Goal: Task Accomplishment & Management: Manage account settings

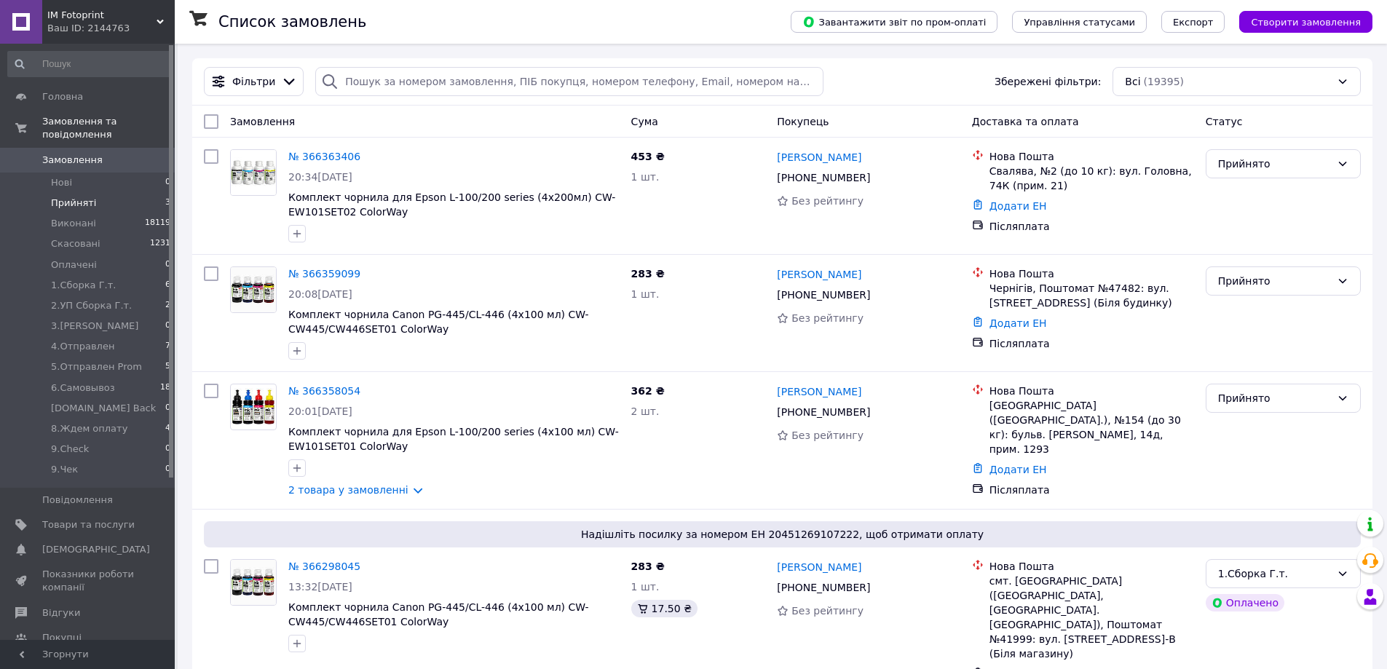
click at [75, 197] on span "Прийняті" at bounding box center [73, 203] width 45 height 13
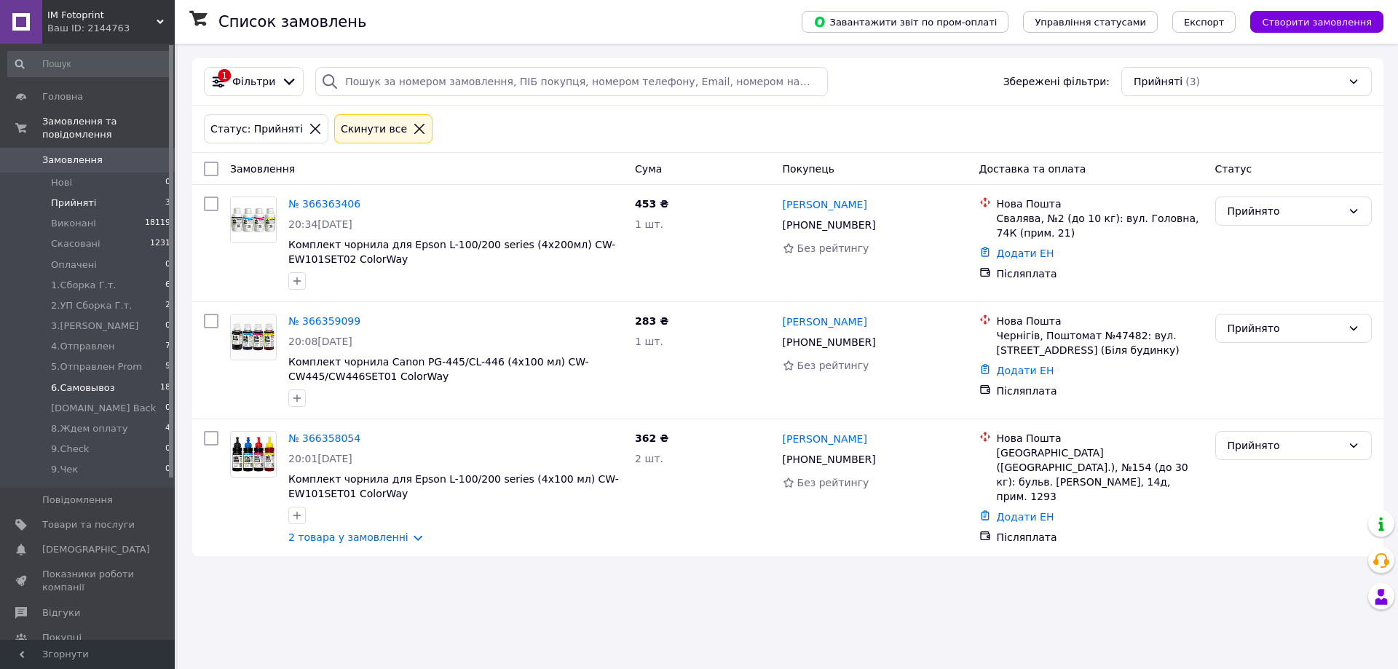
click at [79, 382] on span "6.Самовывоз" at bounding box center [83, 388] width 64 height 13
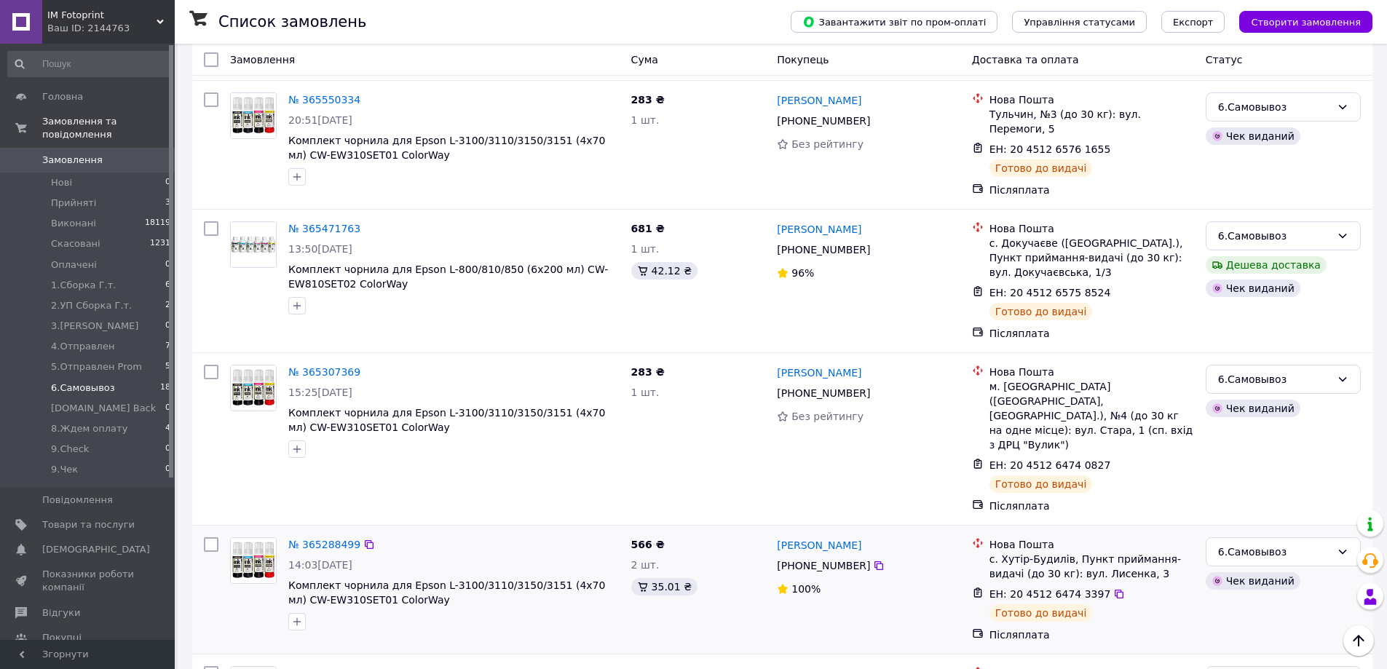
scroll to position [1897, 0]
click at [66, 340] on span "4.Отправлен" at bounding box center [82, 346] width 63 height 13
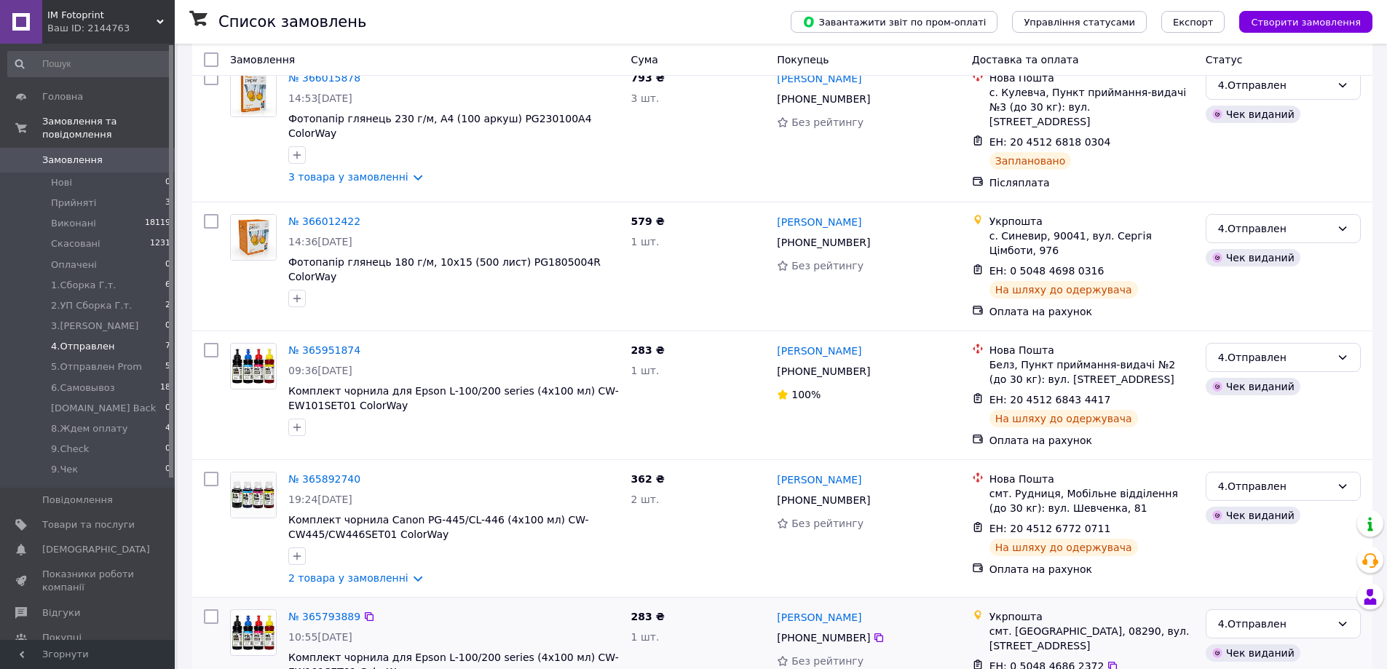
scroll to position [415, 0]
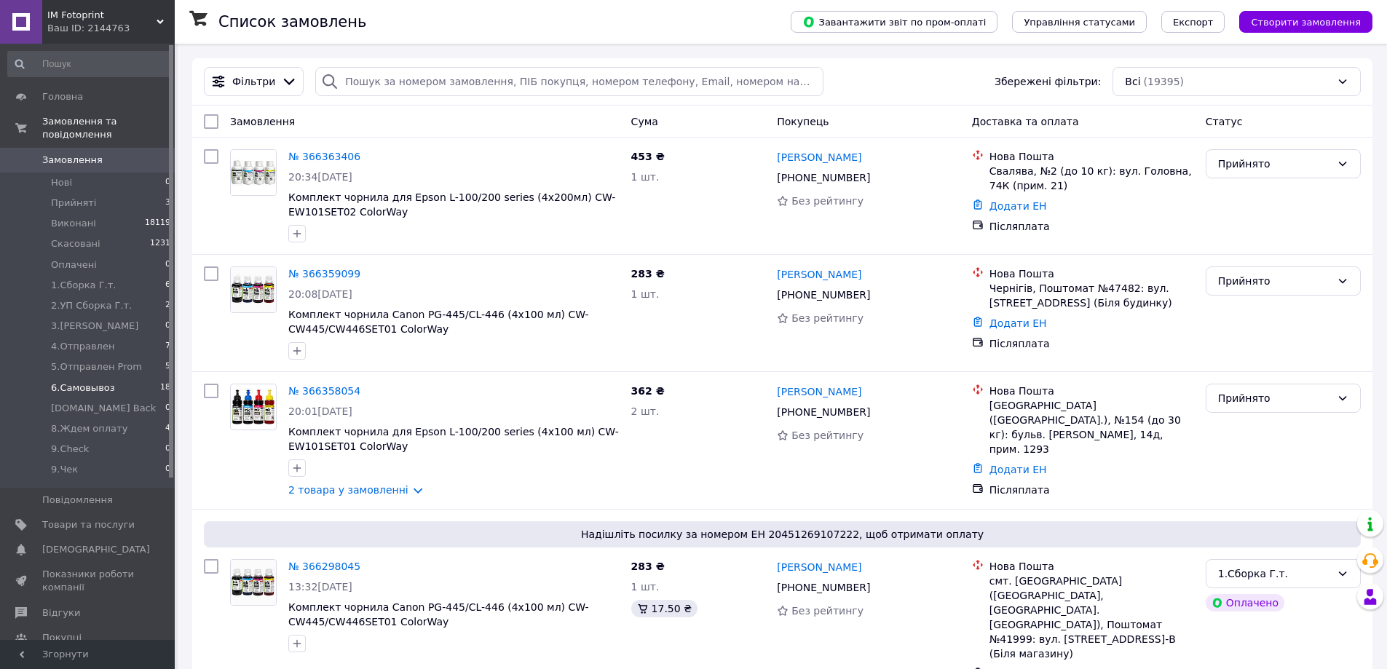
click at [102, 382] on span "6.Самовывоз" at bounding box center [83, 388] width 64 height 13
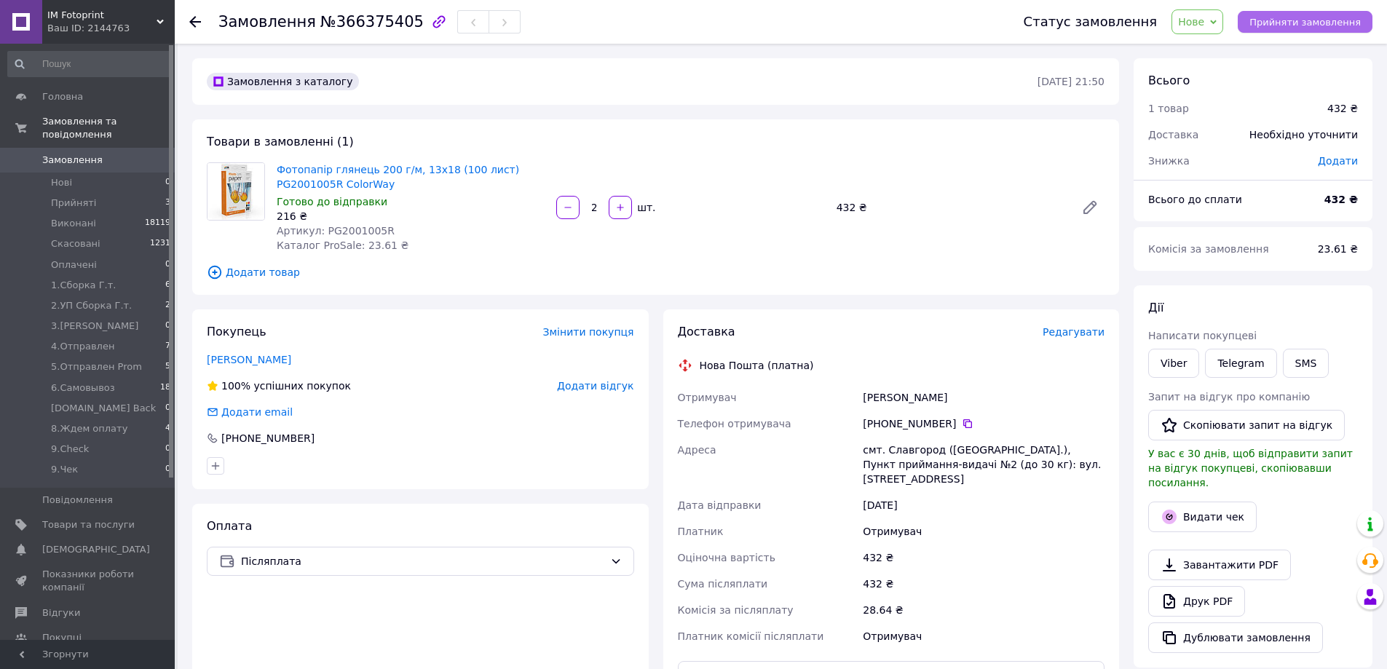
click at [1317, 21] on span "Прийняти замовлення" at bounding box center [1305, 22] width 111 height 11
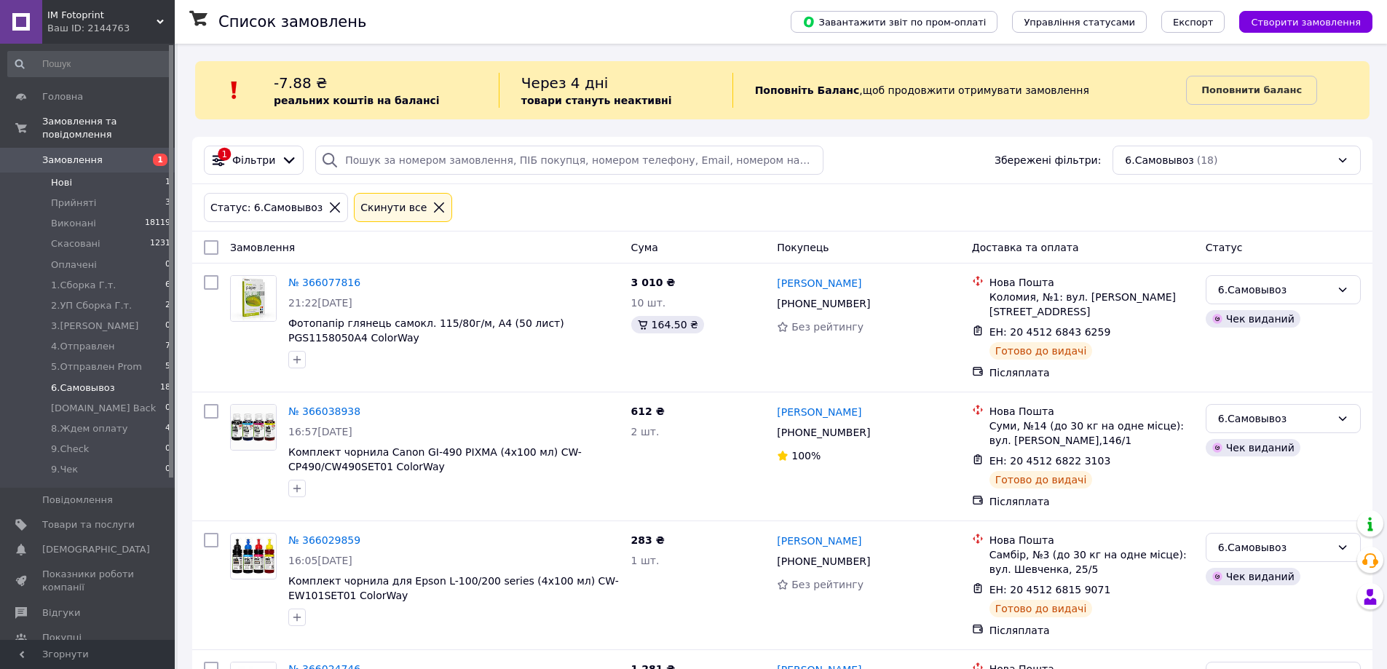
click at [65, 176] on span "Нові" at bounding box center [61, 182] width 21 height 13
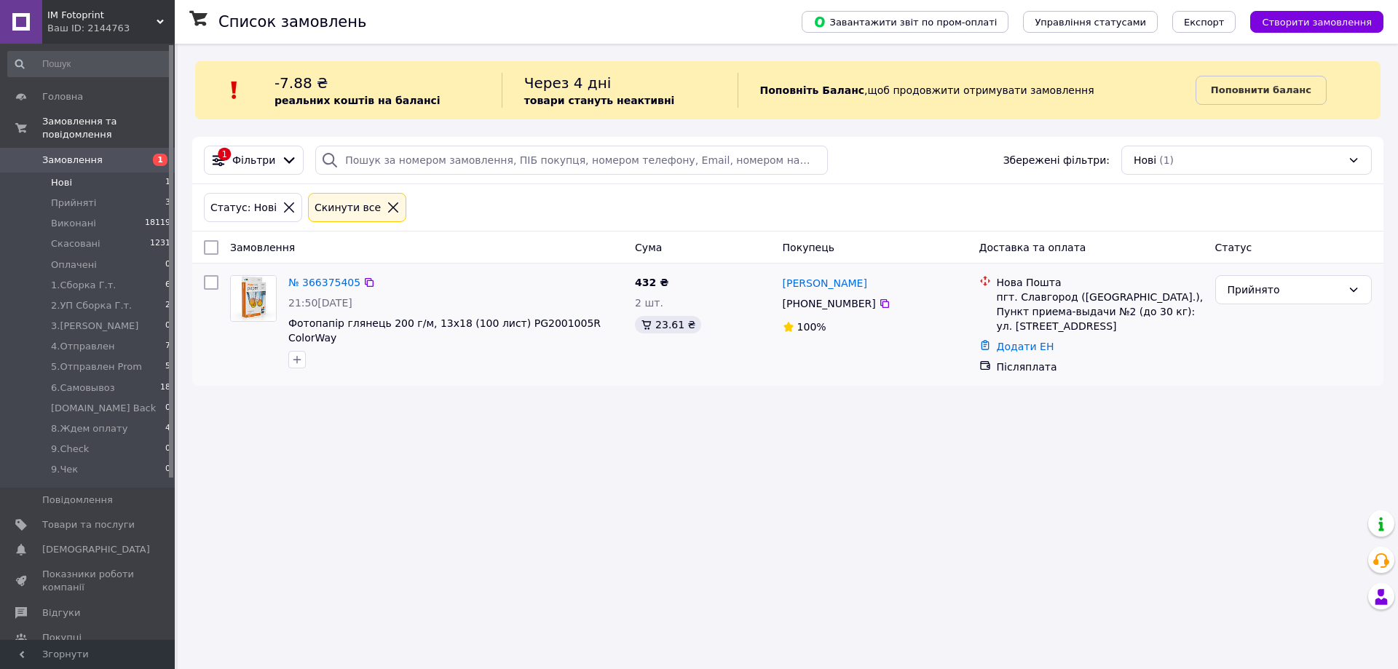
click at [321, 275] on div "№ 366375405" at bounding box center [324, 282] width 75 height 17
click at [326, 279] on link "№ 366375405" at bounding box center [324, 283] width 72 height 12
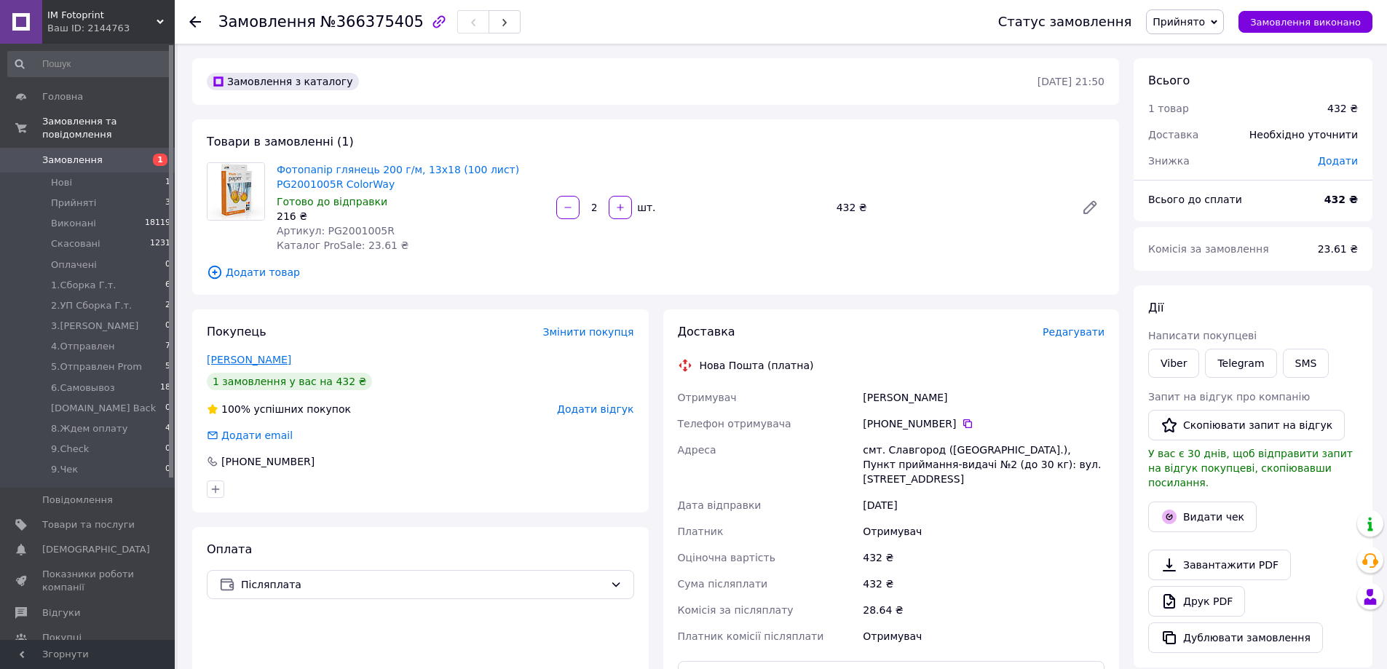
click at [240, 359] on link "[PERSON_NAME]" at bounding box center [249, 360] width 84 height 12
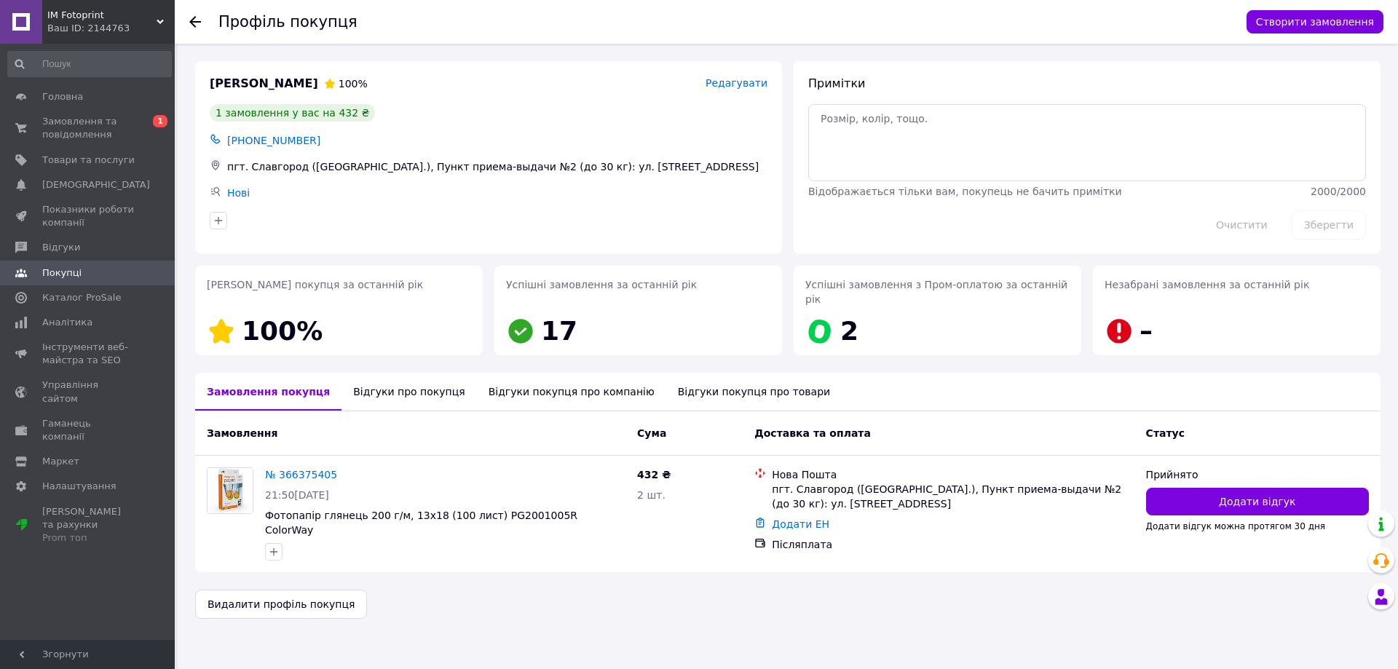
click at [516, 381] on div "Відгуки покупця про компанію" at bounding box center [571, 392] width 189 height 38
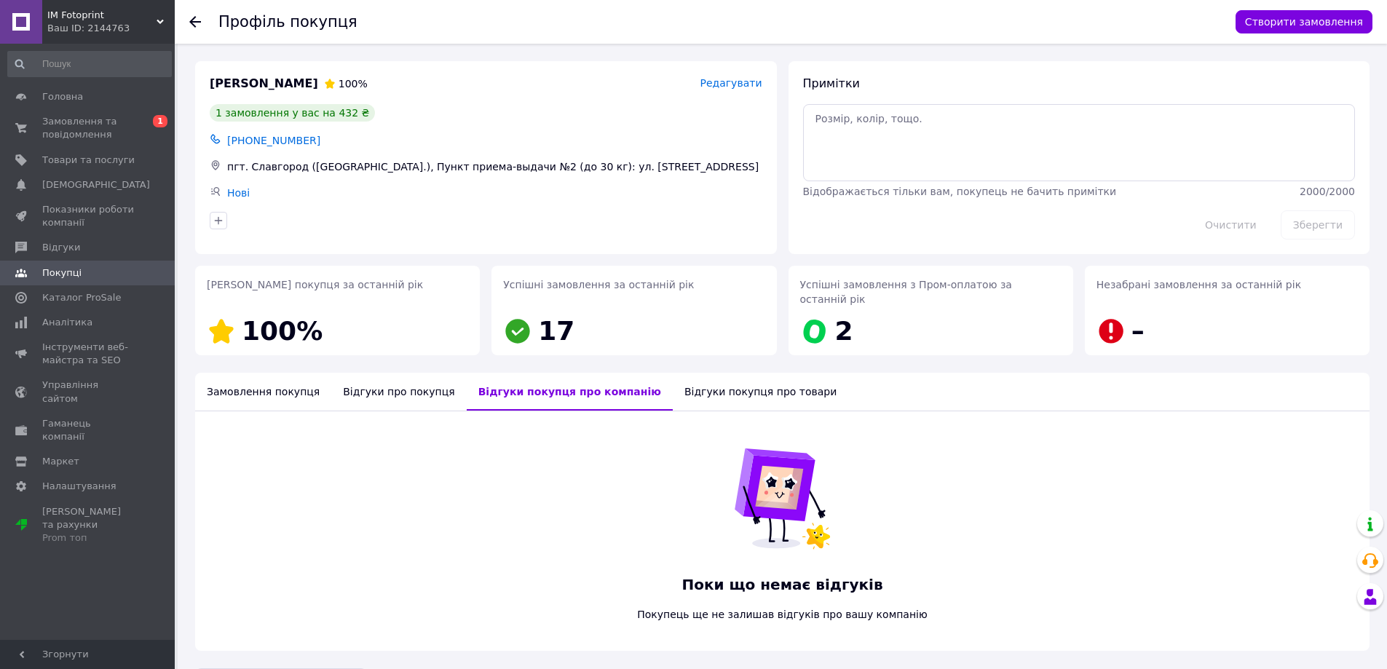
click at [673, 373] on div "Відгуки покупця про товари" at bounding box center [760, 392] width 175 height 38
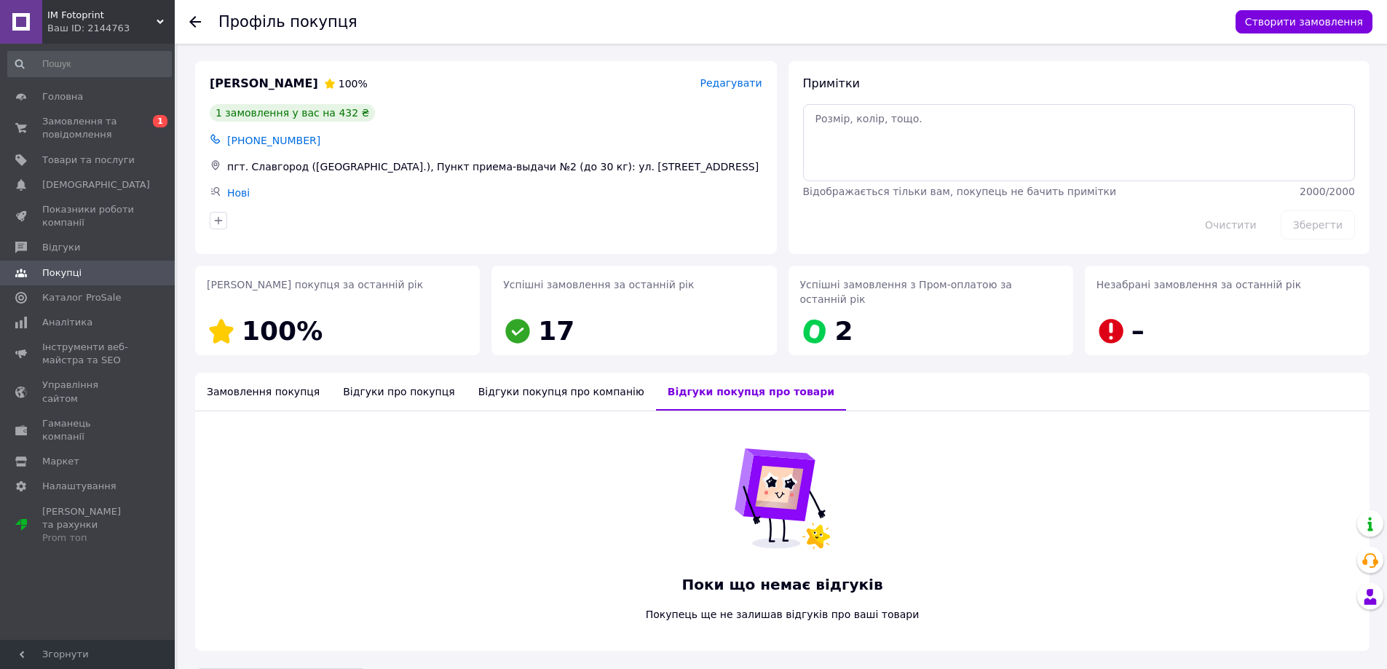
click at [361, 389] on div "Відгуки про покупця" at bounding box center [398, 392] width 135 height 38
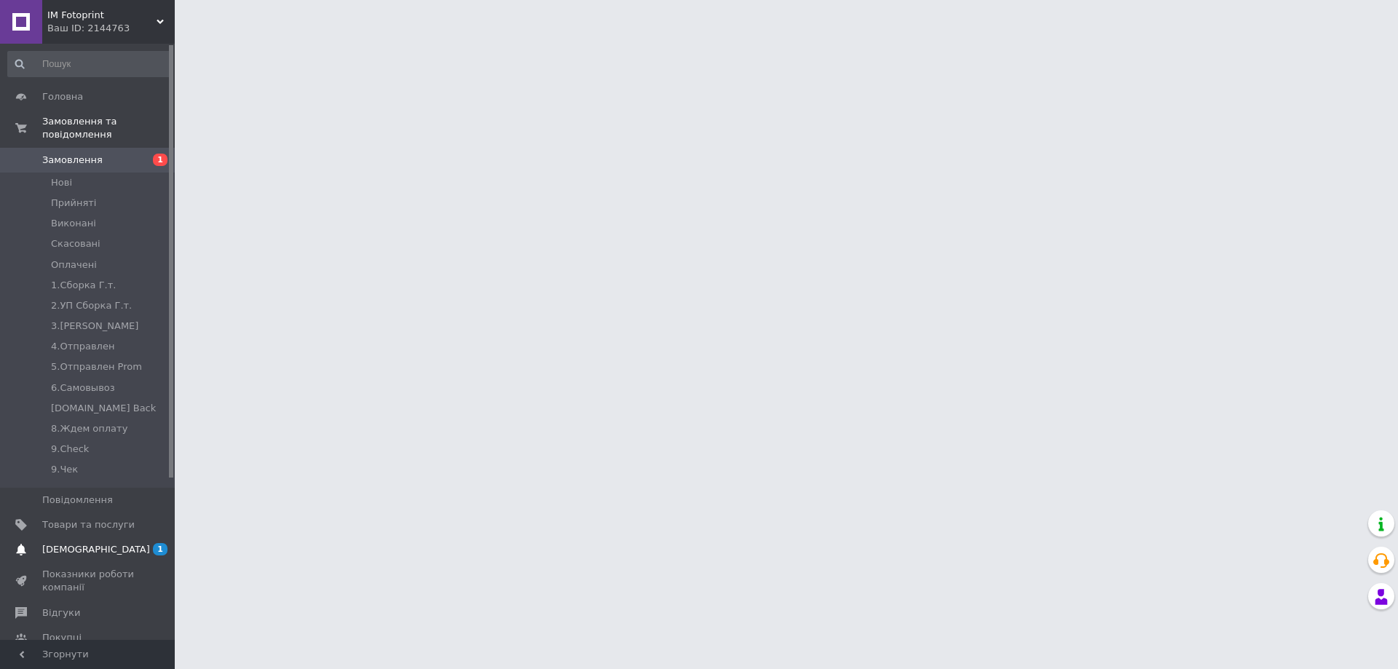
click at [84, 543] on span "[DEMOGRAPHIC_DATA]" at bounding box center [96, 549] width 108 height 13
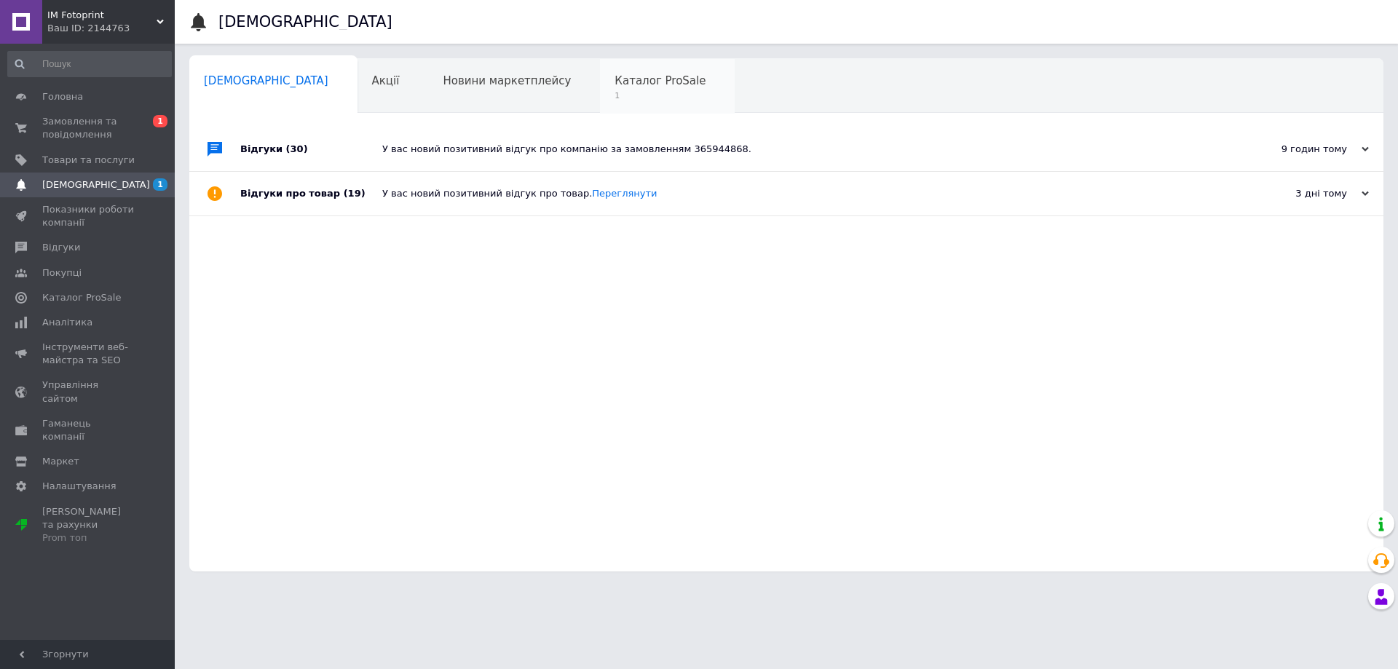
click at [600, 70] on div "Каталог ProSale 1" at bounding box center [667, 86] width 135 height 55
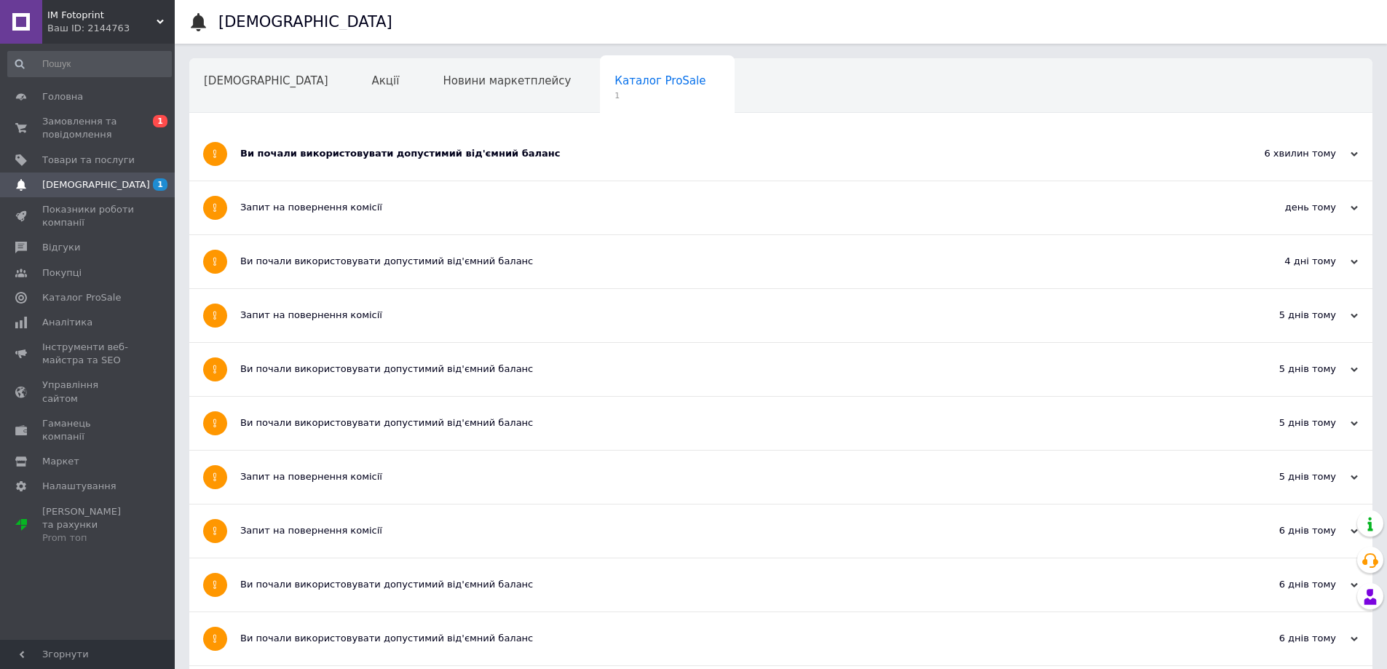
click at [634, 90] on div "Каталог ProSale 1" at bounding box center [667, 86] width 135 height 55
click at [320, 130] on span "Навчання та заходи" at bounding box center [262, 136] width 116 height 13
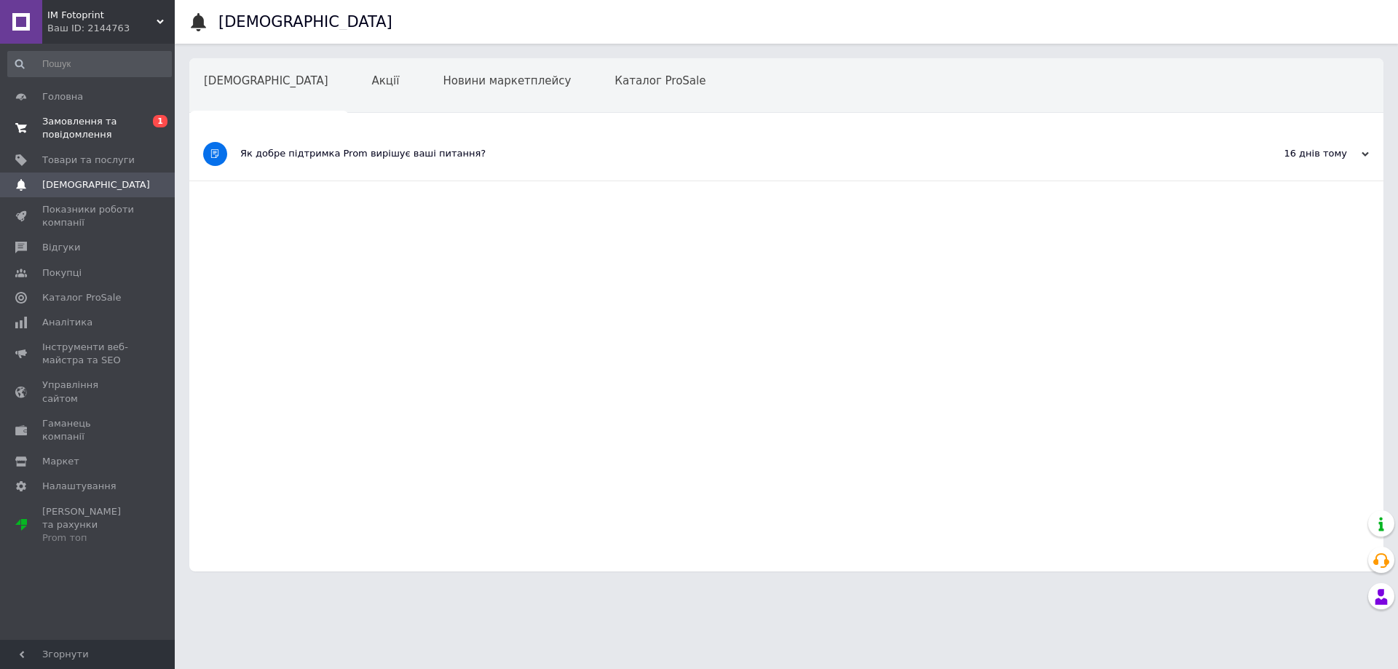
click at [58, 140] on span "Замовлення та повідомлення" at bounding box center [88, 128] width 92 height 26
